Goal: Task Accomplishment & Management: Complete application form

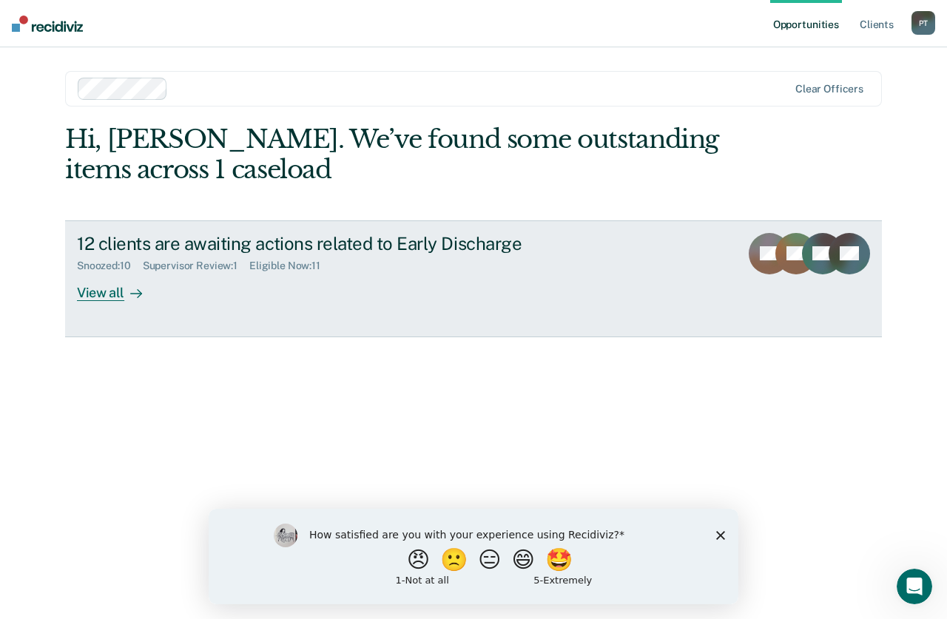
click at [120, 290] on div "View all" at bounding box center [118, 286] width 83 height 29
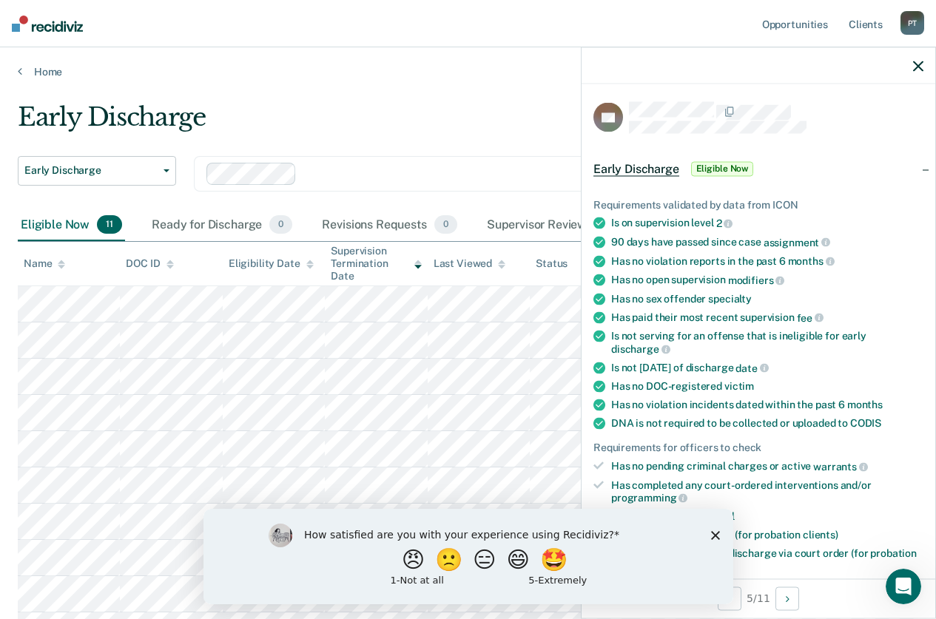
click at [715, 535] on polygon "Close survey" at bounding box center [714, 535] width 9 height 9
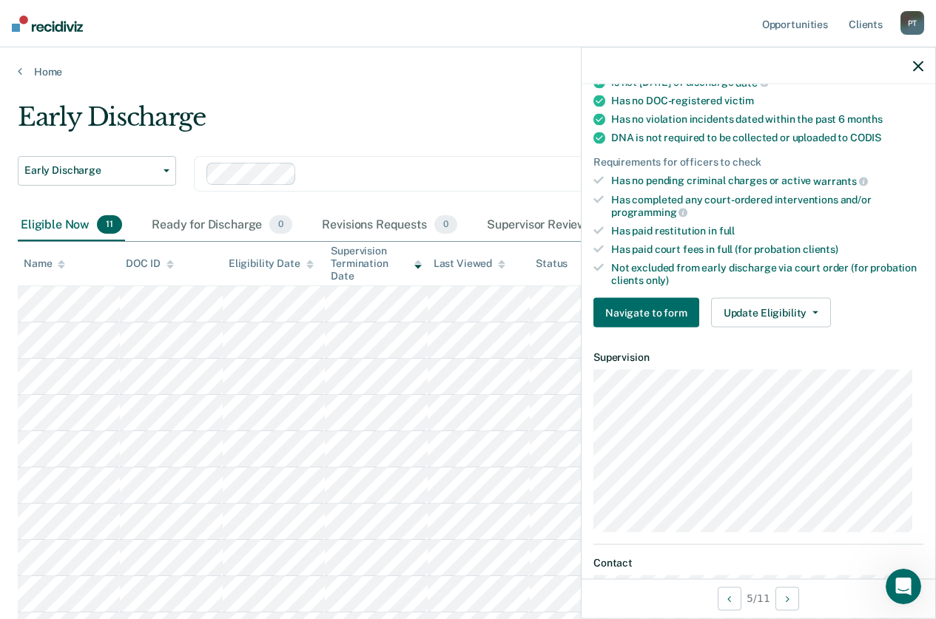
scroll to position [296, 0]
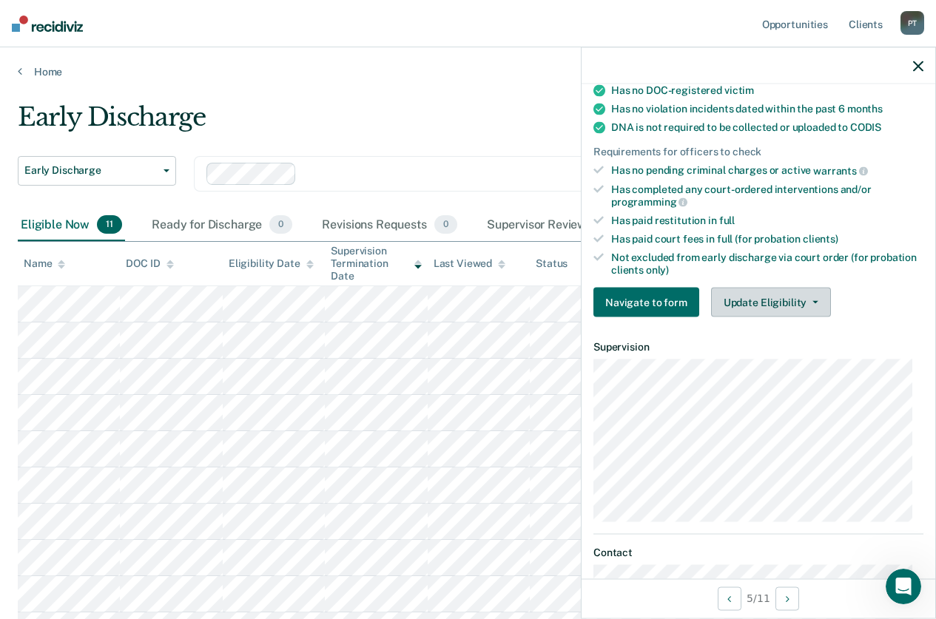
click at [761, 300] on button "Update Eligibility" at bounding box center [771, 303] width 120 height 30
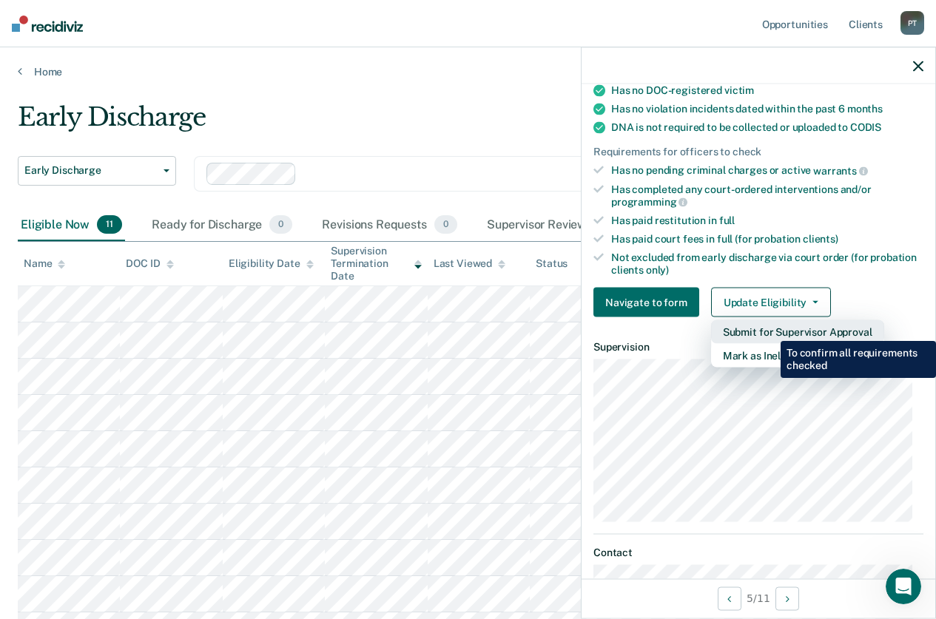
click at [769, 330] on button "Submit for Supervisor Approval" at bounding box center [797, 332] width 173 height 24
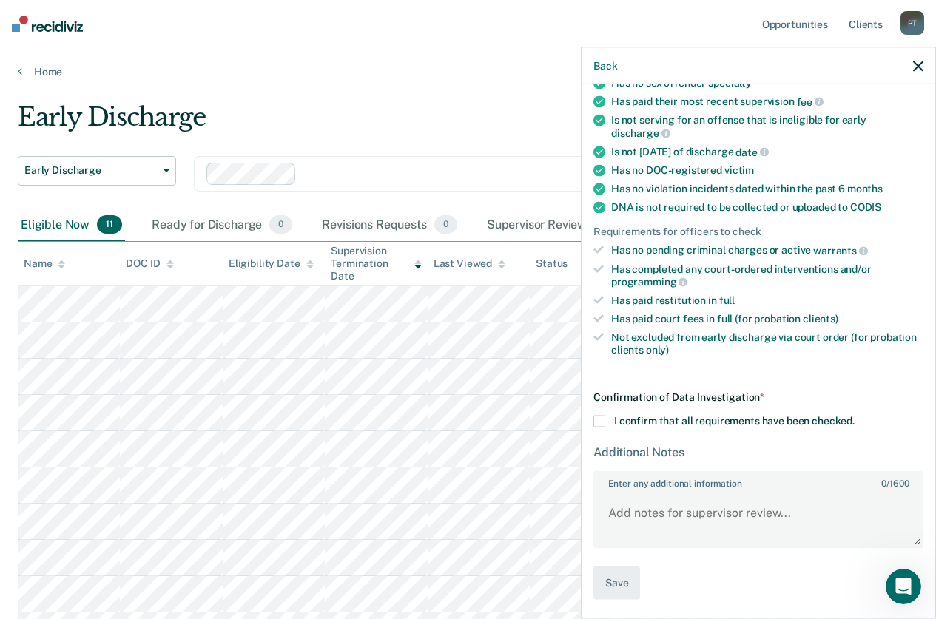
click at [599, 426] on div "Confirmation of Data Investigation * I confirm that all requirements have been …" at bounding box center [758, 495] width 330 height 209
click at [599, 420] on span at bounding box center [599, 422] width 12 height 12
click at [855, 416] on input "I confirm that all requirements have been checked." at bounding box center [855, 416] width 0 height 0
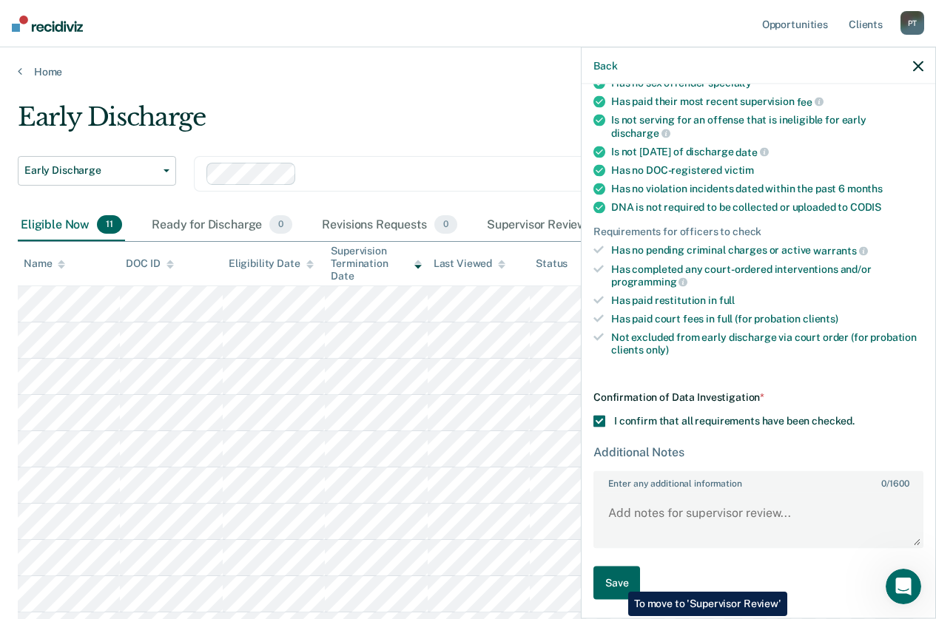
click at [617, 581] on button "Save" at bounding box center [616, 583] width 47 height 33
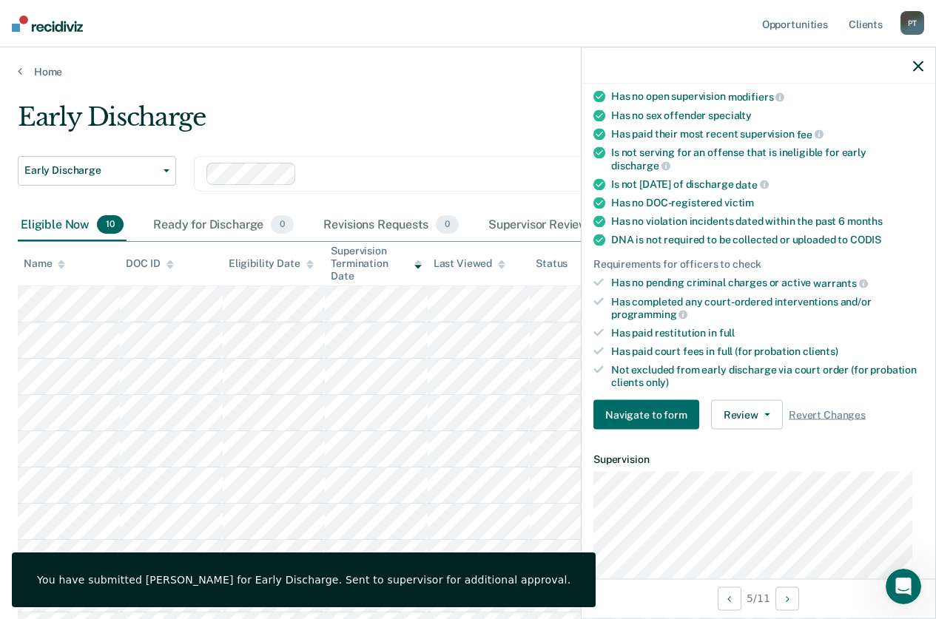
scroll to position [0, 0]
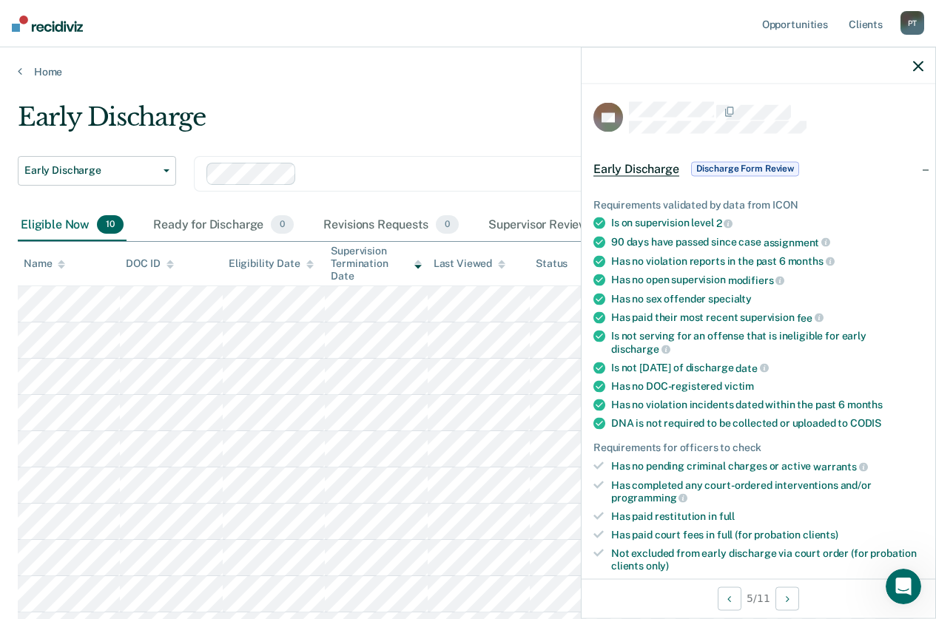
click at [917, 67] on icon "button" at bounding box center [918, 66] width 10 height 10
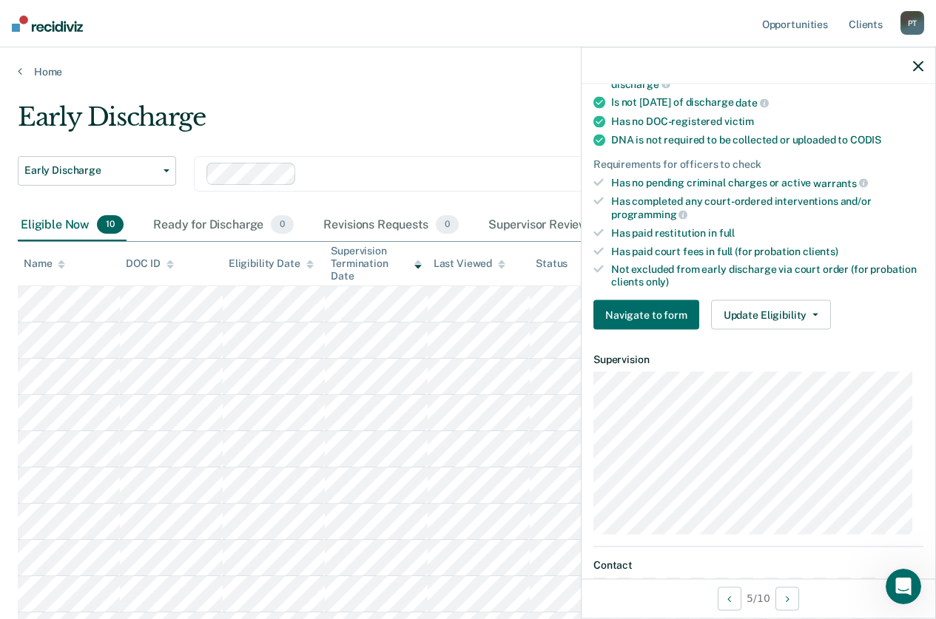
scroll to position [458, 0]
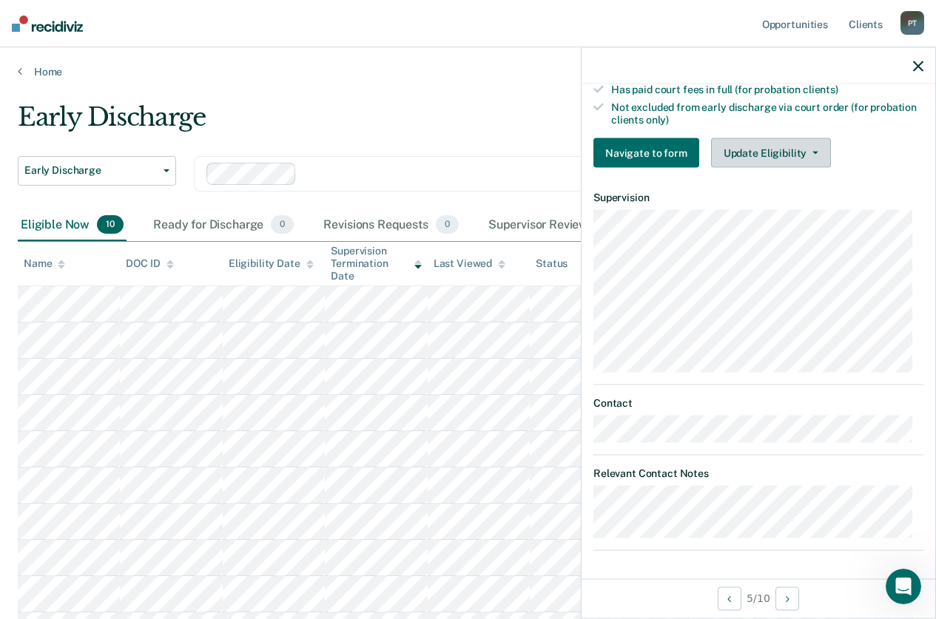
click at [767, 150] on button "Update Eligibility" at bounding box center [771, 153] width 120 height 30
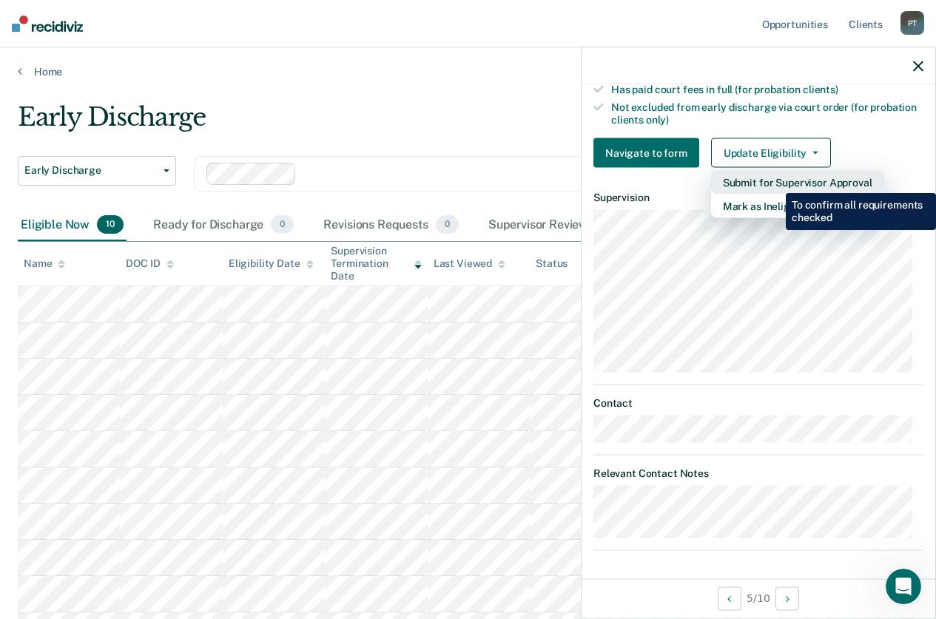
click at [775, 182] on button "Submit for Supervisor Approval" at bounding box center [797, 183] width 173 height 24
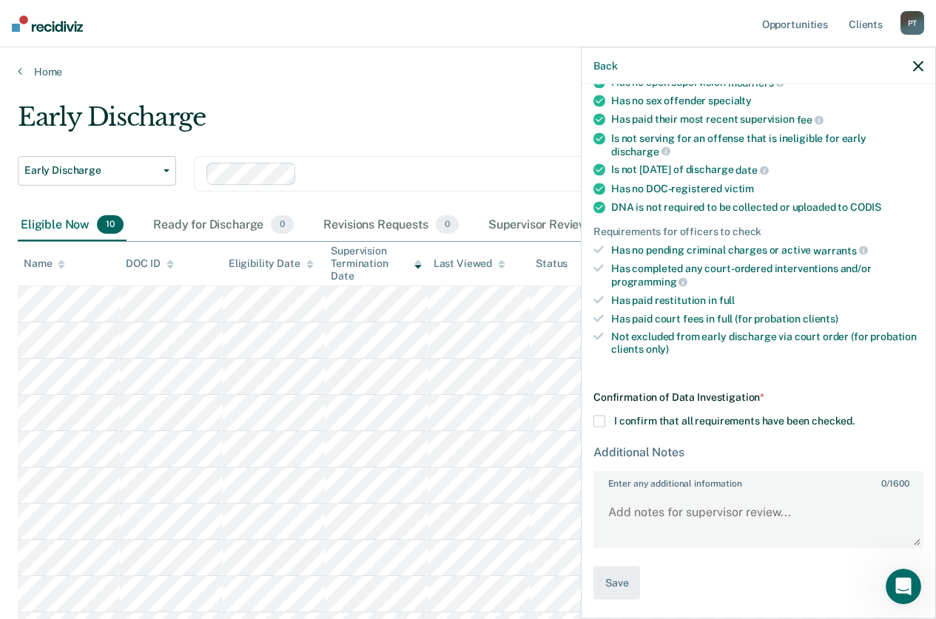
click at [602, 418] on span at bounding box center [599, 421] width 12 height 12
click at [855, 415] on input "I confirm that all requirements have been checked." at bounding box center [855, 415] width 0 height 0
click at [644, 507] on textarea "Enter any additional information 0 / 1600" at bounding box center [758, 519] width 327 height 55
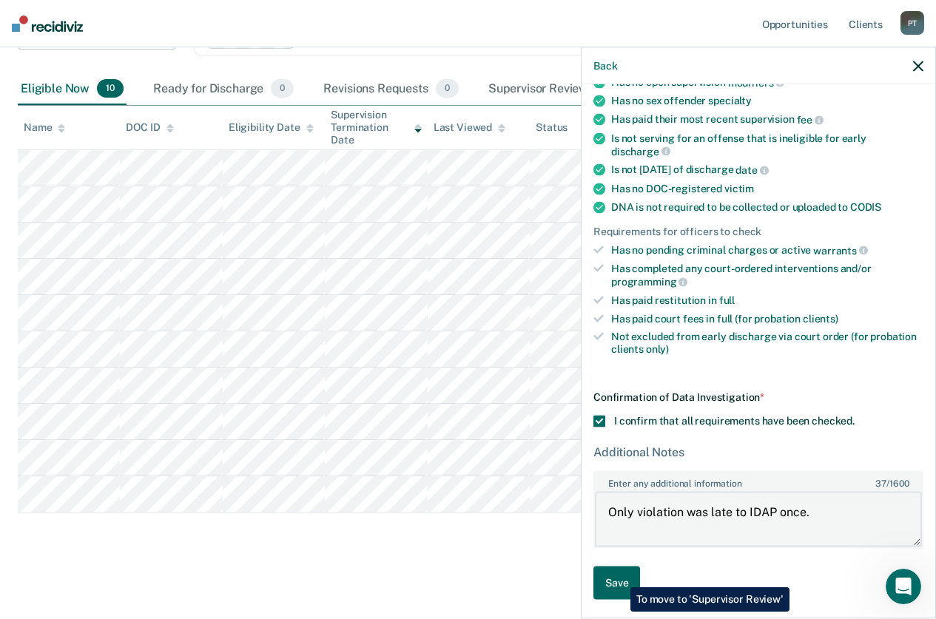
type textarea "Only violation was late to IDAP once."
click at [619, 576] on button "Save" at bounding box center [616, 582] width 47 height 33
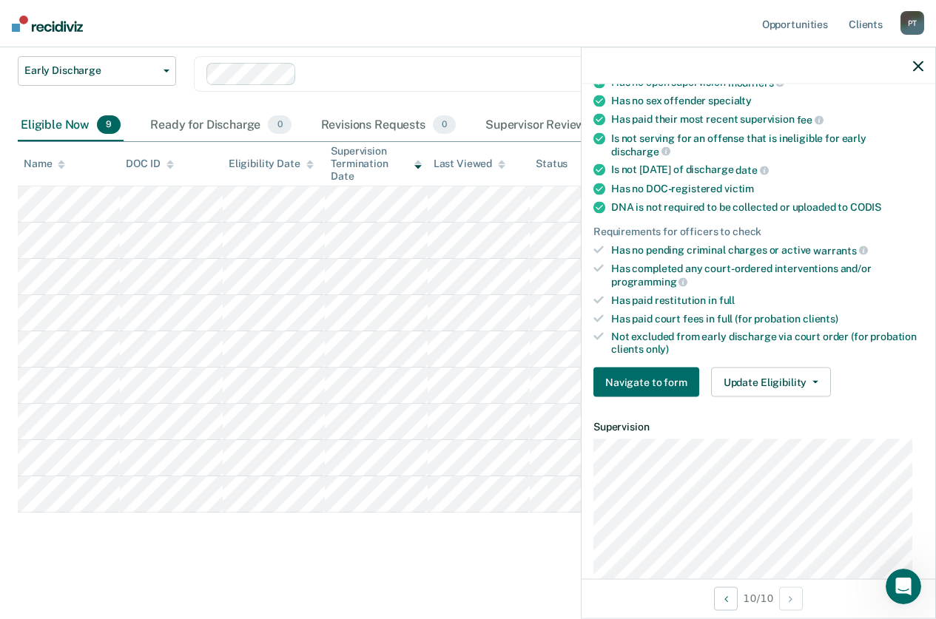
click at [920, 67] on icon "button" at bounding box center [918, 66] width 10 height 10
